Goal: Task Accomplishment & Management: Manage account settings

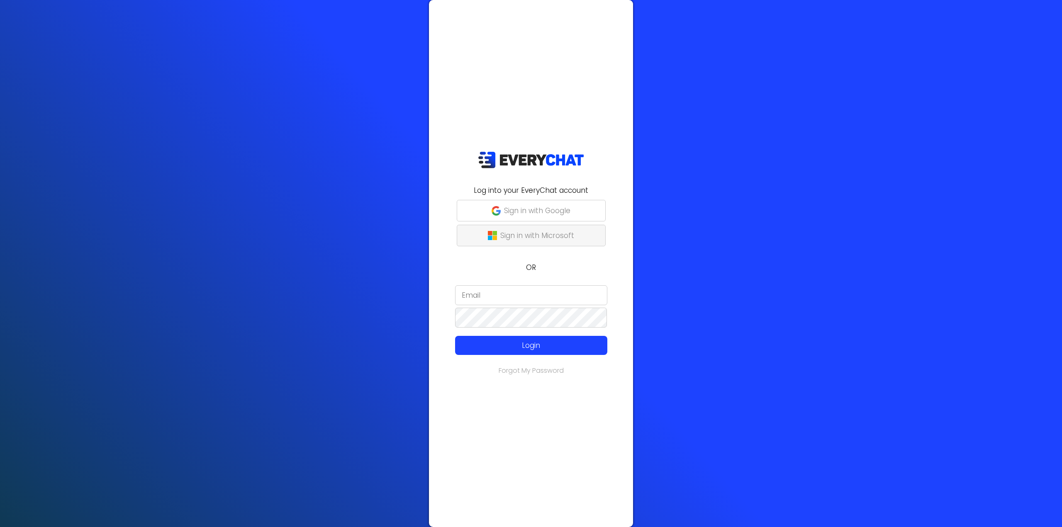
click at [551, 241] on p "Sign in with Microsoft" at bounding box center [537, 235] width 74 height 11
click at [575, 242] on button "Sign in with Microsoft" at bounding box center [531, 236] width 149 height 22
